Goal: Task Accomplishment & Management: Complete application form

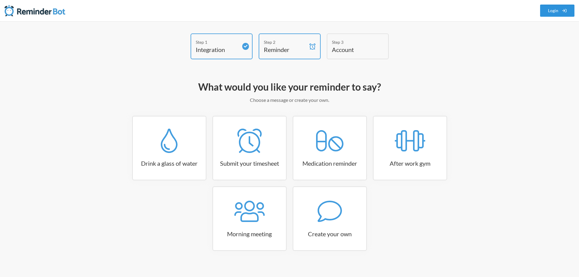
click at [552, 10] on link "Login" at bounding box center [557, 11] width 35 height 12
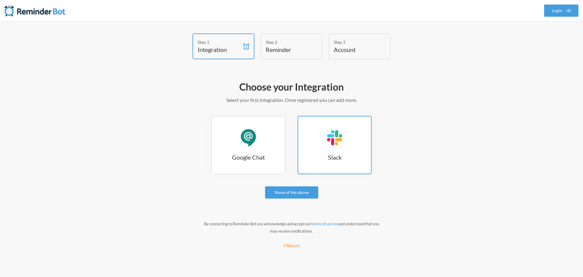
click at [337, 154] on h3 "Slack" at bounding box center [334, 157] width 73 height 9
click at [327, 161] on h3 "Slack" at bounding box center [334, 157] width 73 height 9
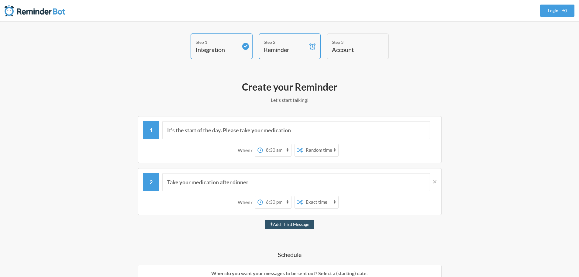
select select "08:30:00"
select select "true"
select select "18:30:00"
select select "D09DA9479BJ"
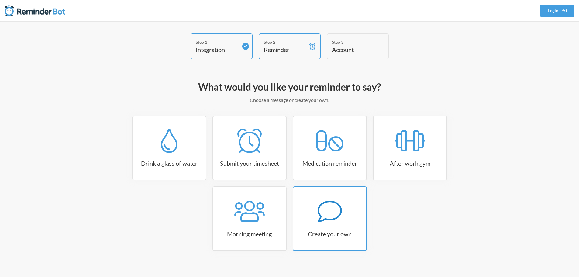
click at [347, 228] on link "Create your own" at bounding box center [329, 218] width 74 height 64
select select "07:30:00"
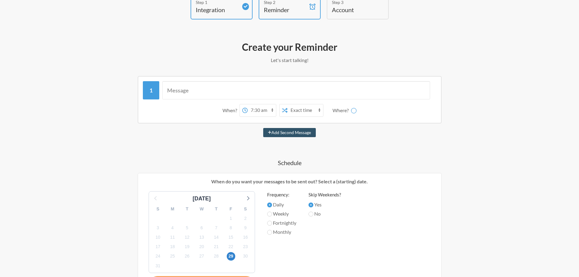
scroll to position [61, 0]
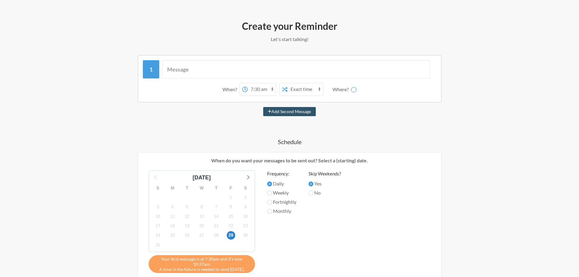
select select "D09DA9479BJ"
click at [248, 90] on select "12:00 am 12:15 am 12:30 am 12:45 am 1:00 am 1:15 am 1:30 am 1:45 am 2:00 am 2:1…" at bounding box center [238, 89] width 28 height 12
click at [224, 83] on select "12:00 am 12:15 am 12:30 am 12:45 am 1:00 am 1:15 am 1:30 am 1:45 am 2:00 am 2:1…" at bounding box center [238, 89] width 28 height 12
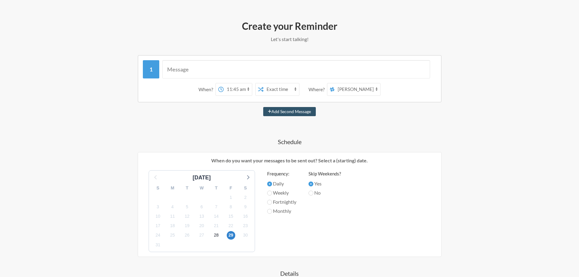
click at [236, 88] on select "12:00 am 12:15 am 12:30 am 12:45 am 1:00 am 1:15 am 1:30 am 1:45 am 2:00 am 2:1…" at bounding box center [238, 89] width 28 height 12
click at [236, 87] on select "12:00 am 12:15 am 12:30 am 12:45 am 1:00 am 1:15 am 1:30 am 1:45 am 2:00 am 2:1…" at bounding box center [238, 89] width 28 height 12
click at [236, 88] on select "12:00 am 12:15 am 12:30 am 12:45 am 1:00 am 1:15 am 1:30 am 1:45 am 2:00 am 2:1…" at bounding box center [238, 89] width 28 height 12
click at [252, 81] on div "When? 12:00 am 12:15 am 12:30 am 12:45 am 1:00 am 1:15 am 1:30 am 1:45 am 2:00 …" at bounding box center [289, 89] width 293 height 19
click at [247, 87] on select "12:00 am 12:15 am 12:30 am 12:45 am 1:00 am 1:15 am 1:30 am 1:45 am 2:00 am 2:1…" at bounding box center [238, 89] width 28 height 12
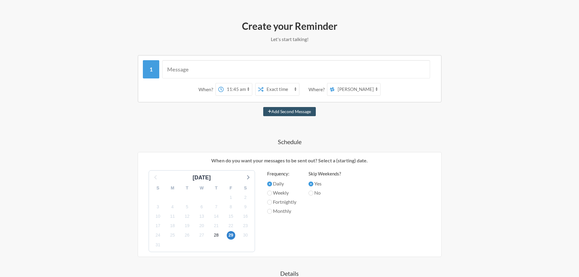
click at [248, 88] on select "12:00 am 12:15 am 12:30 am 12:45 am 1:00 am 1:15 am 1:30 am 1:45 am 2:00 am 2:1…" at bounding box center [238, 89] width 28 height 12
click at [248, 87] on select "12:00 am 12:15 am 12:30 am 12:45 am 1:00 am 1:15 am 1:30 am 1:45 am 2:00 am 2:1…" at bounding box center [238, 89] width 28 height 12
select select "11:00:00"
click at [224, 83] on select "12:00 am 12:15 am 12:30 am 12:45 am 1:00 am 1:15 am 1:30 am 1:45 am 2:00 am 2:1…" at bounding box center [238, 89] width 28 height 12
click at [238, 193] on div "2" at bounding box center [245, 197] width 15 height 9
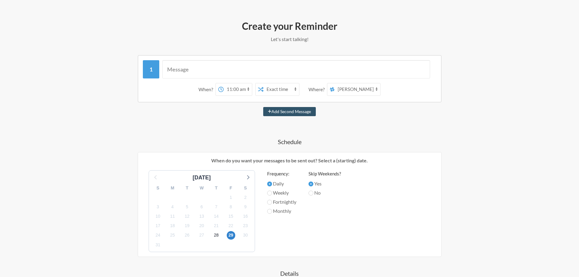
click at [238, 193] on div "2" at bounding box center [245, 197] width 15 height 9
click at [294, 90] on select "Exact time Random time" at bounding box center [281, 89] width 36 height 12
click at [305, 90] on div "When? 12:00 am 12:15 am 12:30 am 12:45 am 1:00 am 1:15 am 1:30 am 1:45 am 2:00 …" at bounding box center [289, 89] width 293 height 19
click at [175, 66] on input "text" at bounding box center [296, 69] width 268 height 18
type input "P"
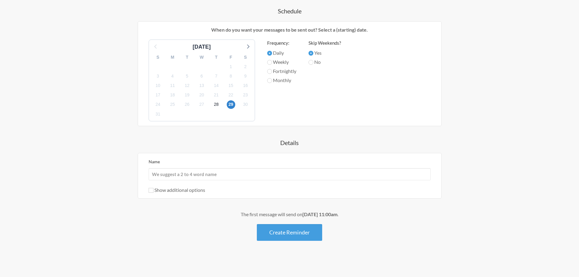
scroll to position [192, 0]
type input "Run Procurated Stats"
click at [229, 176] on input "Name" at bounding box center [290, 174] width 282 height 12
type input "S"
type input "Pro Stats"
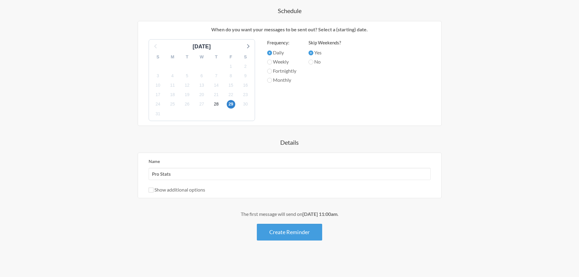
click at [155, 190] on label "Show additional options" at bounding box center [177, 189] width 56 height 6
click at [153, 190] on input "Show additional options" at bounding box center [151, 189] width 5 height 5
checkbox input "true"
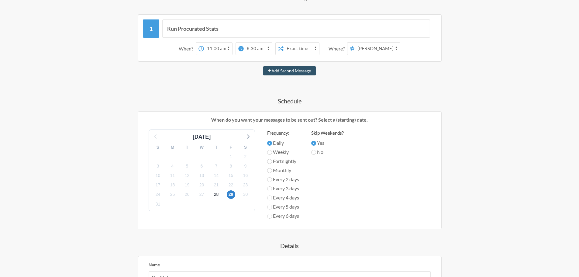
scroll to position [101, 0]
click at [221, 50] on select "12:00 am 12:15 am 12:30 am 12:45 am 1:00 am 1:15 am 1:30 am 1:45 am 2:00 am 2:1…" at bounding box center [218, 49] width 28 height 12
select select "10:45:00"
click at [204, 43] on select "12:00 am 12:15 am 12:30 am 12:45 am 1:00 am 1:15 am 1:30 am 1:45 am 2:00 am 2:1…" at bounding box center [218, 49] width 28 height 12
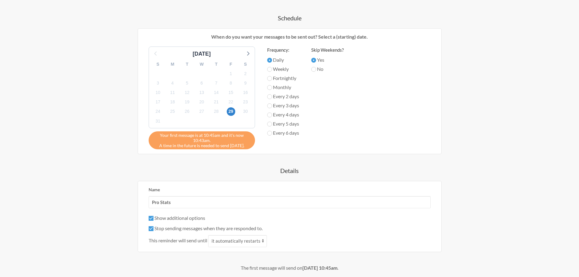
scroll to position [238, 0]
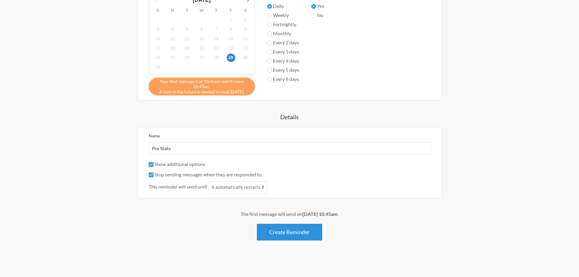
click at [295, 231] on button "Create Reminder" at bounding box center [289, 232] width 65 height 17
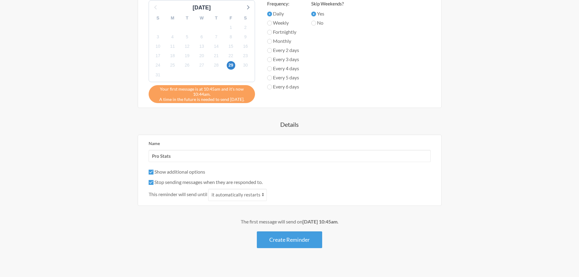
scroll to position [265, 0]
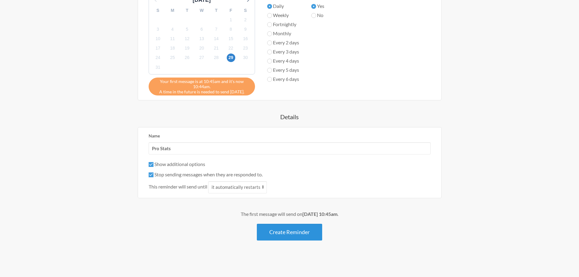
click at [275, 236] on button "Create Reminder" at bounding box center [289, 232] width 65 height 17
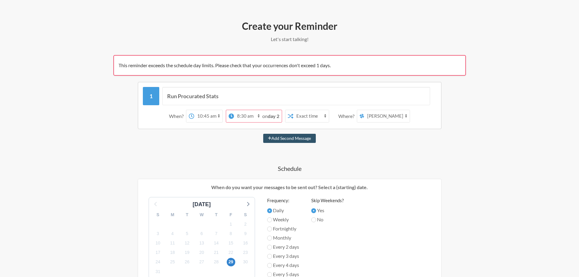
scroll to position [91, 0]
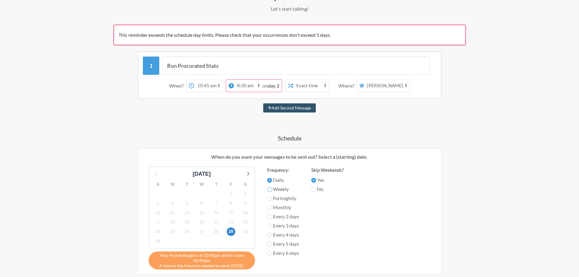
click at [268, 189] on input "Weekly" at bounding box center [269, 189] width 5 height 5
radio input "true"
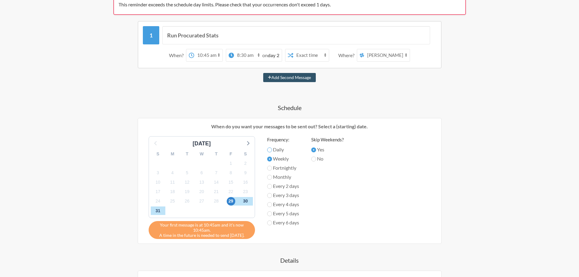
click at [271, 150] on input "Daily" at bounding box center [269, 149] width 5 height 5
radio input "true"
click at [315, 159] on input "No" at bounding box center [313, 158] width 5 height 5
radio input "true"
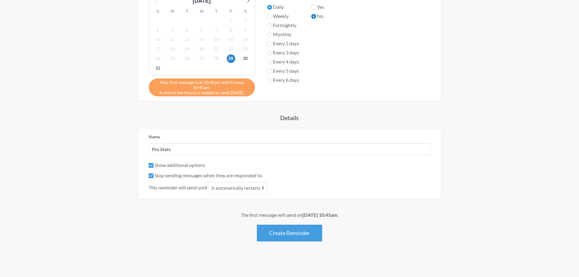
scroll to position [265, 0]
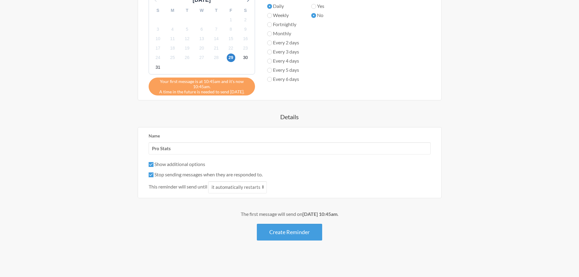
click at [273, 234] on button "Create Reminder" at bounding box center [289, 232] width 65 height 17
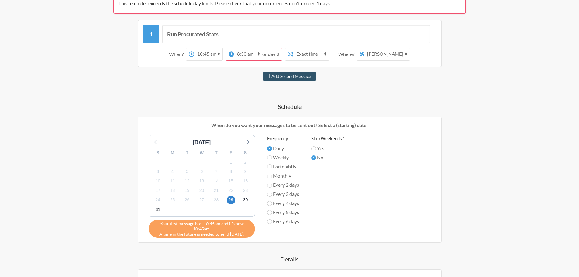
scroll to position [113, 0]
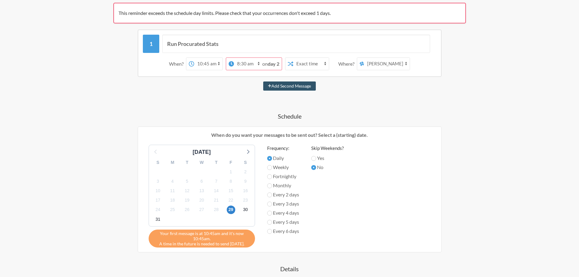
click at [272, 64] on strong "day 2" at bounding box center [274, 64] width 12 height 6
click at [257, 65] on select "12:00 am 12:15 am 12:30 am 12:45 am 1:00 am 1:15 am 1:30 am 1:45 am 2:00 am 2:1…" at bounding box center [248, 64] width 28 height 12
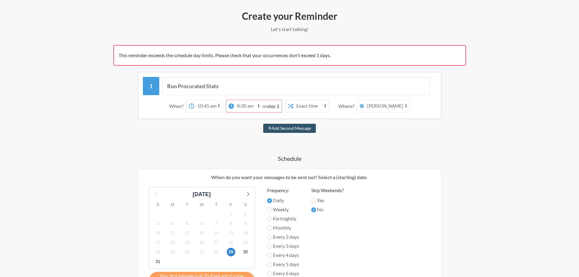
scroll to position [91, 0]
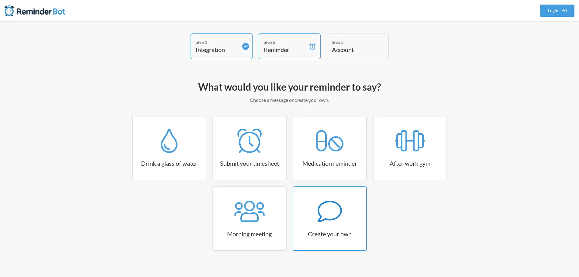
click at [340, 224] on link "Create your own" at bounding box center [329, 218] width 74 height 64
select select "10:30:00"
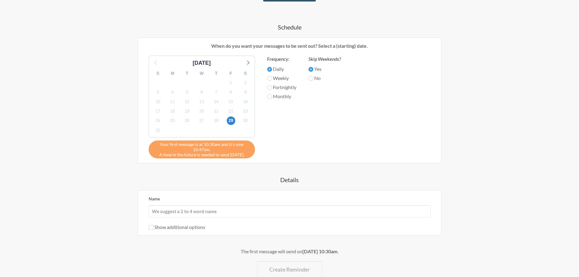
scroll to position [182, 0]
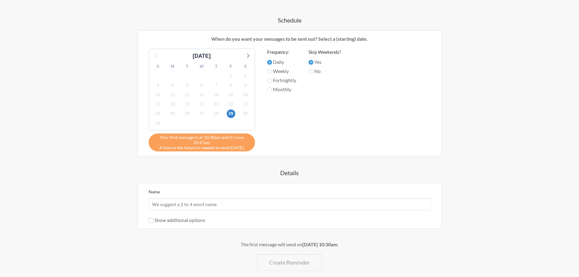
select select "D09DA9479BJ"
click at [181, 205] on input "Name" at bounding box center [290, 204] width 282 height 12
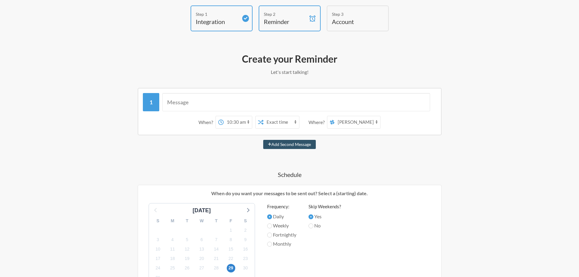
scroll to position [0, 0]
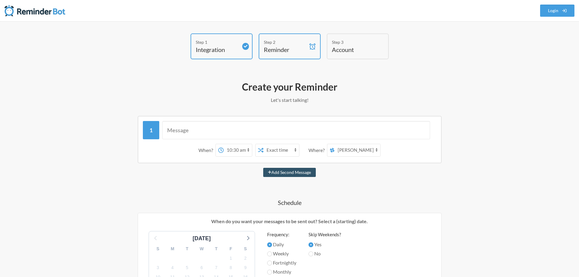
type input "Pro Stats"
click at [178, 129] on input "text" at bounding box center [296, 130] width 268 height 18
type input "Run Procurated Stats"
click at [248, 148] on select "12:00 am 12:15 am 12:30 am 12:45 am 1:00 am 1:15 am 1:30 am 1:45 am 2:00 am 2:1…" at bounding box center [238, 150] width 28 height 12
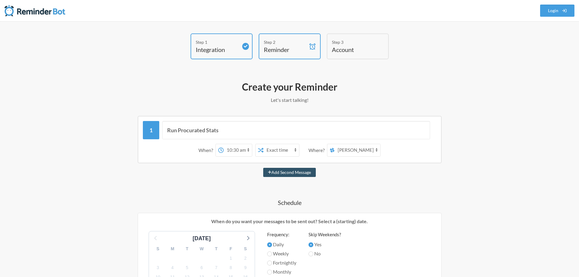
click at [247, 148] on select "12:00 am 12:15 am 12:30 am 12:45 am 1:00 am 1:15 am 1:30 am 1:45 am 2:00 am 2:1…" at bounding box center [238, 150] width 28 height 12
select select "11:00:00"
click at [224, 144] on select "12:00 am 12:15 am 12:30 am 12:45 am 1:00 am 1:15 am 1:30 am 1:45 am 2:00 am 2:1…" at bounding box center [238, 150] width 28 height 12
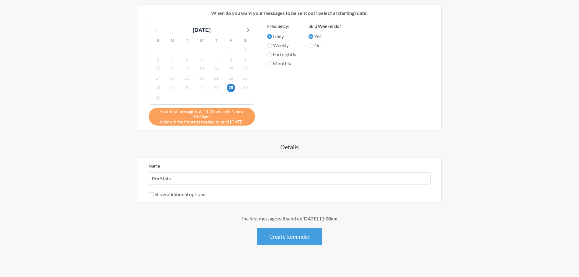
scroll to position [213, 0]
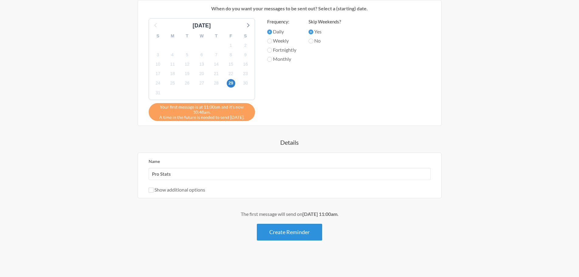
click at [299, 229] on button "Create Reminder" at bounding box center [289, 232] width 65 height 17
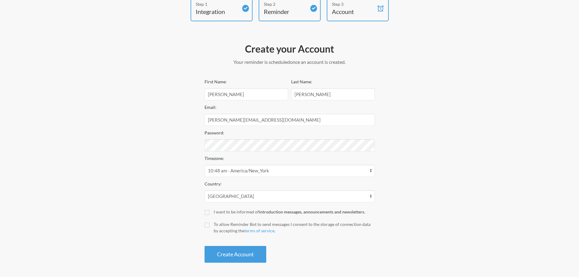
scroll to position [39, 0]
click at [204, 245] on button "Create Account" at bounding box center [235, 253] width 62 height 17
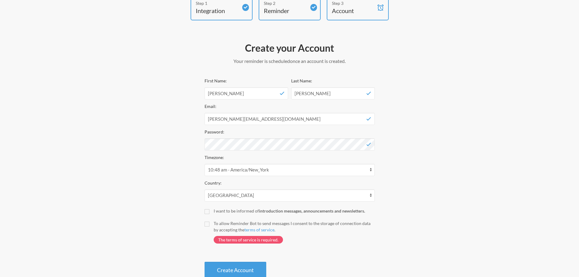
click at [208, 226] on label "To allow Reminder Bot to send messages I consent to the storage of connection d…" at bounding box center [289, 234] width 170 height 29
click at [208, 226] on input "To allow Reminder Bot to send messages I consent to the storage of connection d…" at bounding box center [206, 223] width 5 height 5
checkbox input "true"
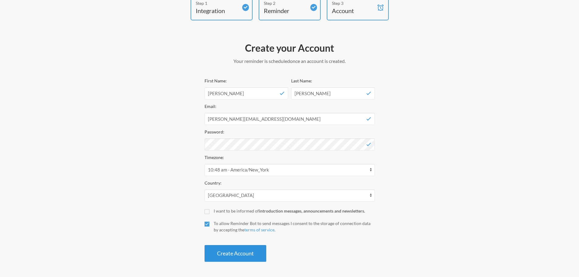
click at [230, 255] on button "Create Account" at bounding box center [235, 253] width 62 height 17
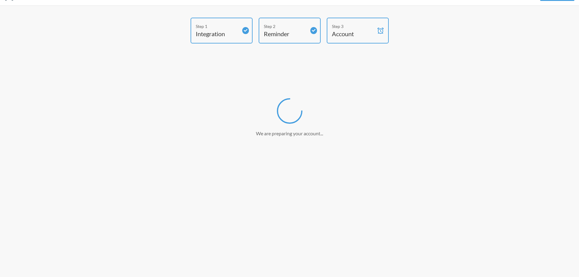
scroll to position [16, 0]
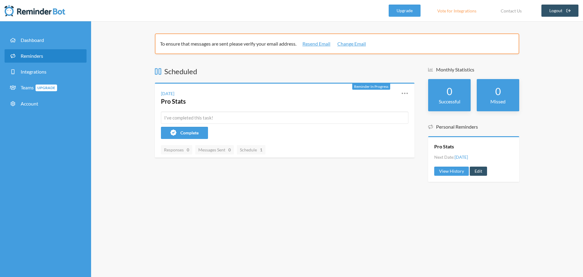
click at [45, 60] on link "Reminders" at bounding box center [46, 55] width 82 height 13
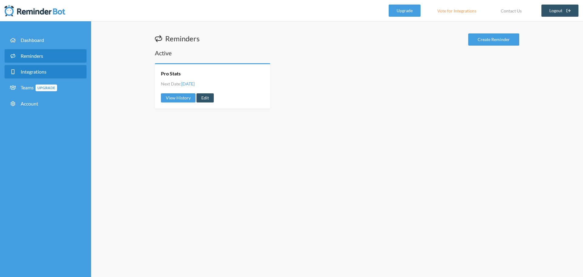
click at [59, 67] on link "Integrations" at bounding box center [46, 71] width 82 height 13
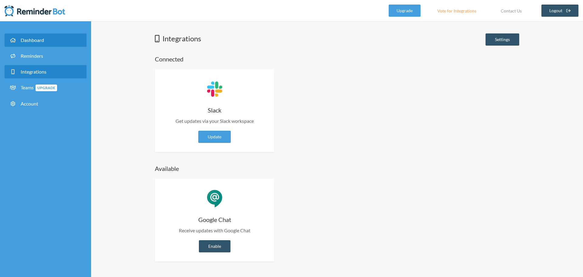
click at [56, 39] on link "Dashboard" at bounding box center [46, 39] width 82 height 13
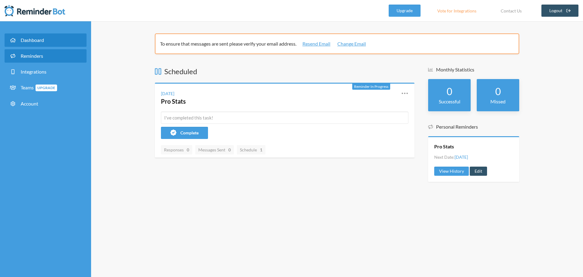
click at [29, 58] on span "Reminders" at bounding box center [32, 56] width 22 height 6
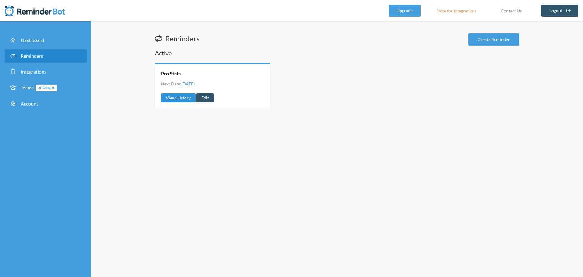
click at [187, 100] on link "View History" at bounding box center [178, 97] width 35 height 9
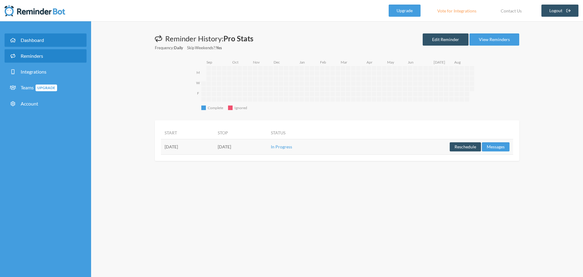
click at [49, 40] on link "Dashboard" at bounding box center [46, 39] width 82 height 13
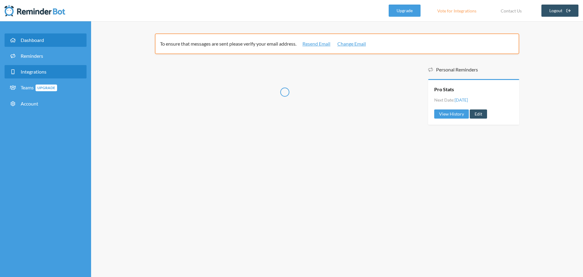
click at [45, 70] on span "Integrations" at bounding box center [34, 72] width 26 height 6
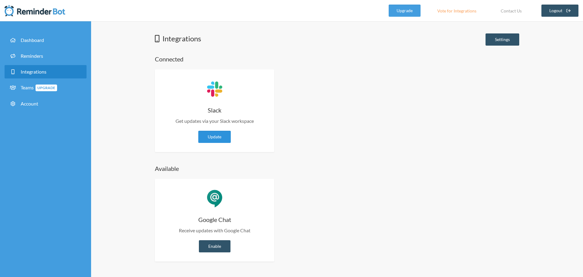
click at [215, 133] on link "Update" at bounding box center [214, 137] width 32 height 12
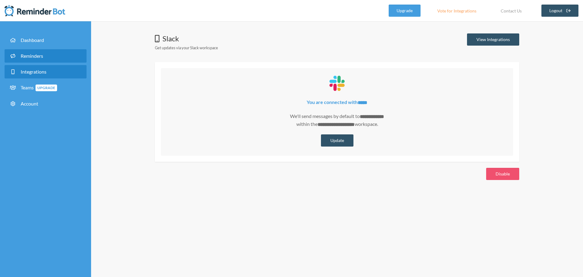
click at [46, 51] on link "Reminders" at bounding box center [46, 55] width 82 height 13
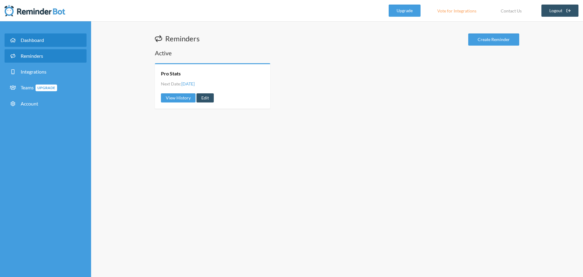
click at [57, 43] on link "Dashboard" at bounding box center [46, 39] width 82 height 13
